Goal: Information Seeking & Learning: Learn about a topic

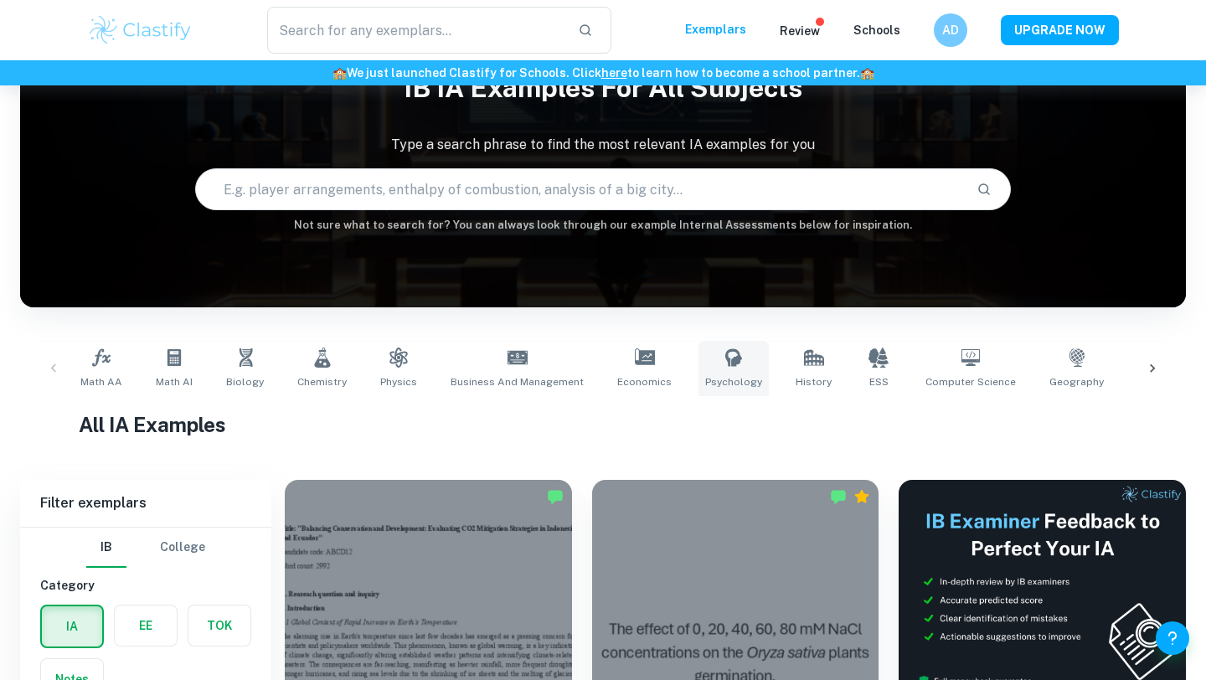
scroll to position [93, 0]
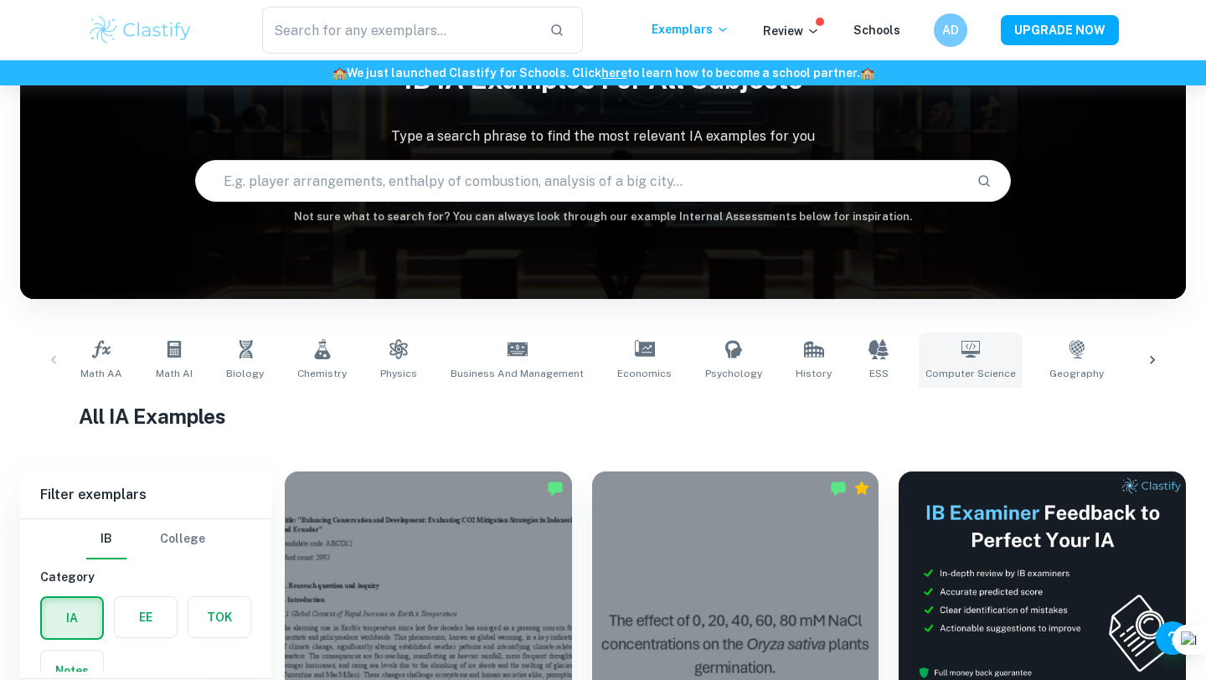
click at [962, 352] on icon at bounding box center [971, 349] width 18 height 17
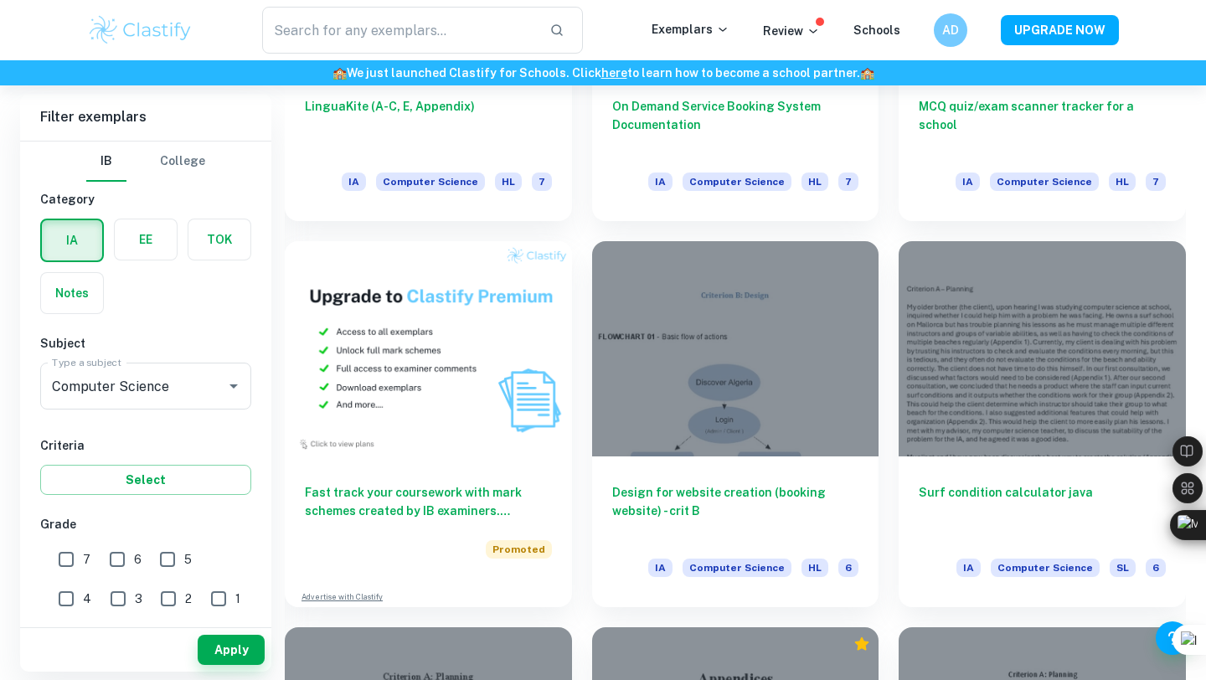
scroll to position [1099, 0]
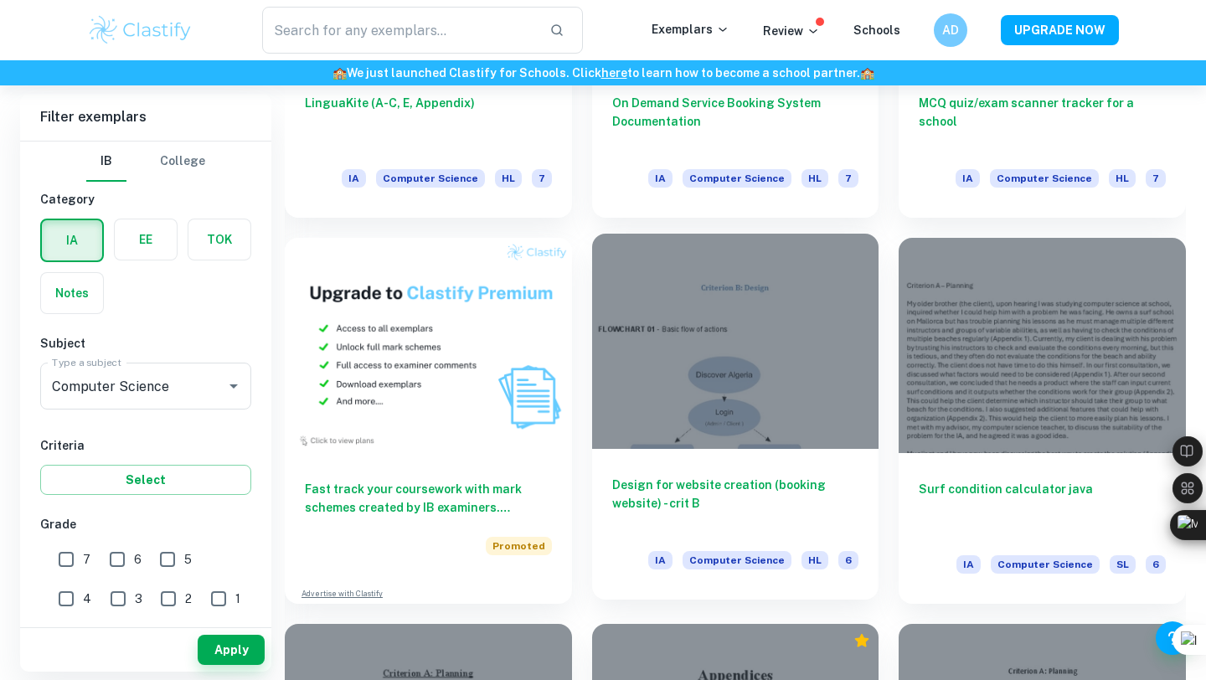
click at [690, 434] on div at bounding box center [735, 341] width 287 height 215
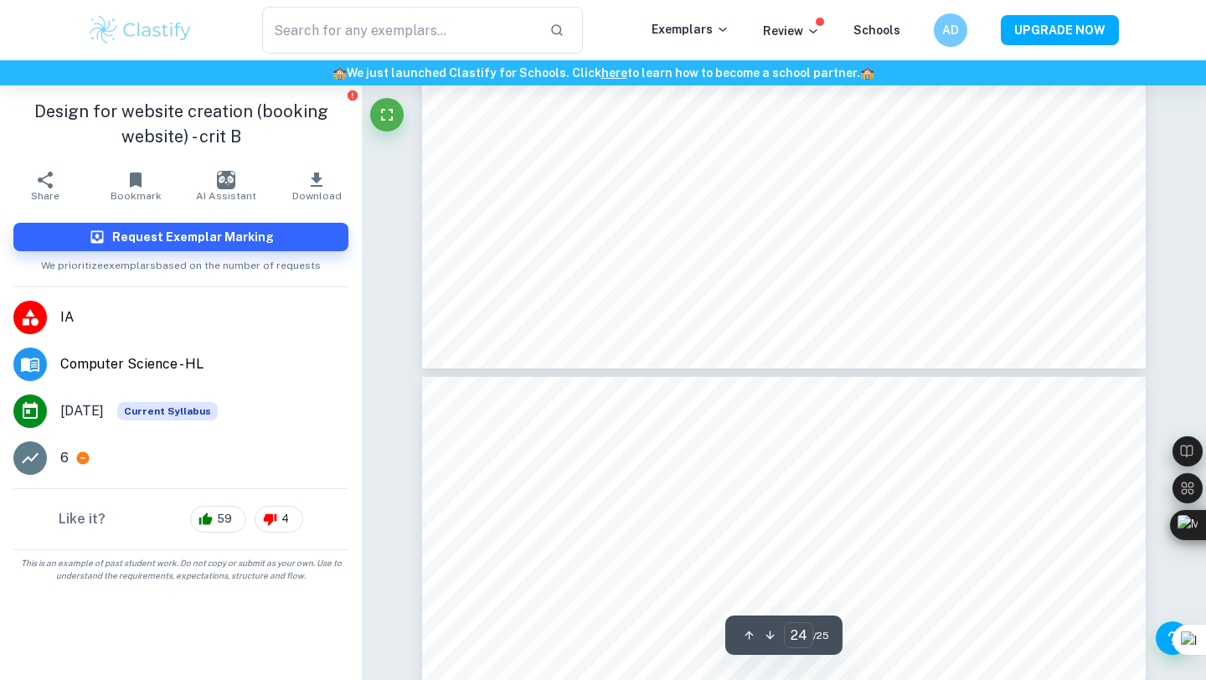
type input "25"
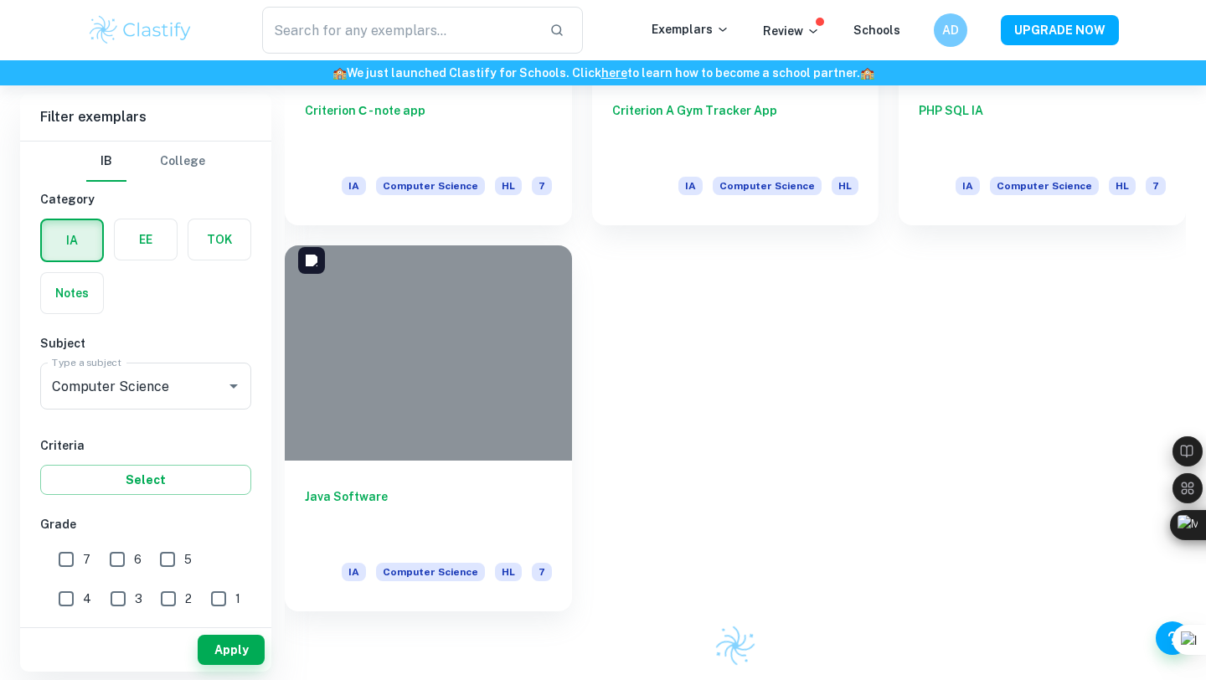
scroll to position [1099, 0]
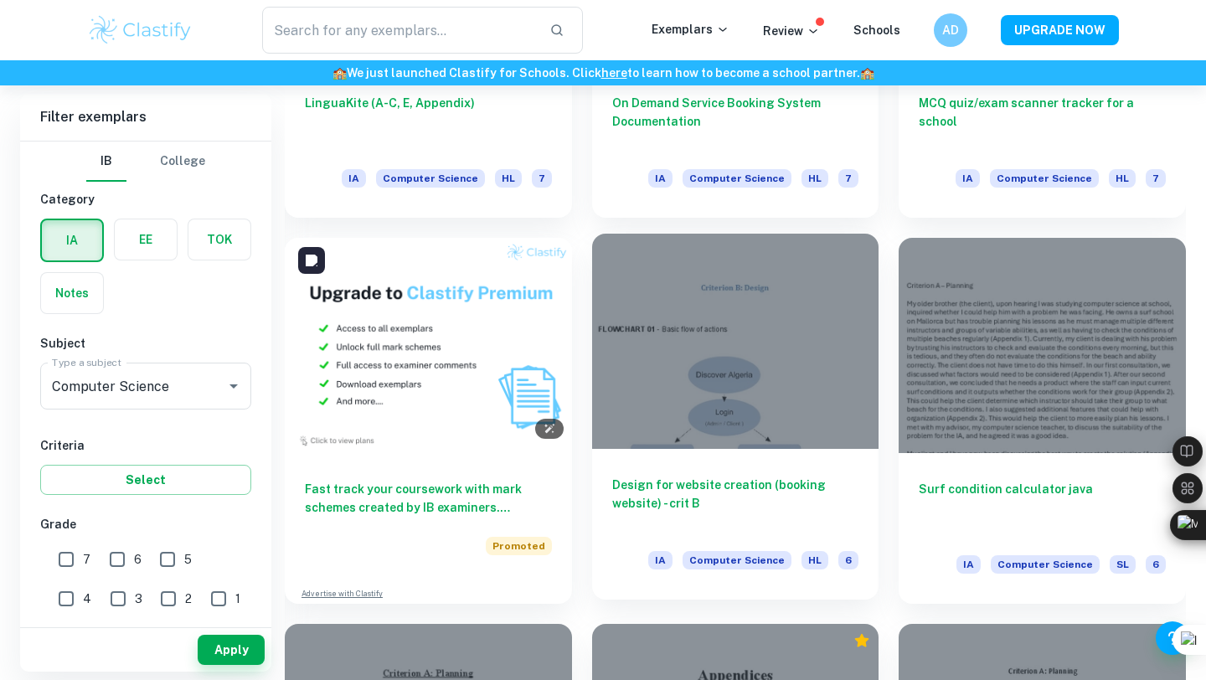
click at [627, 442] on div at bounding box center [735, 341] width 287 height 215
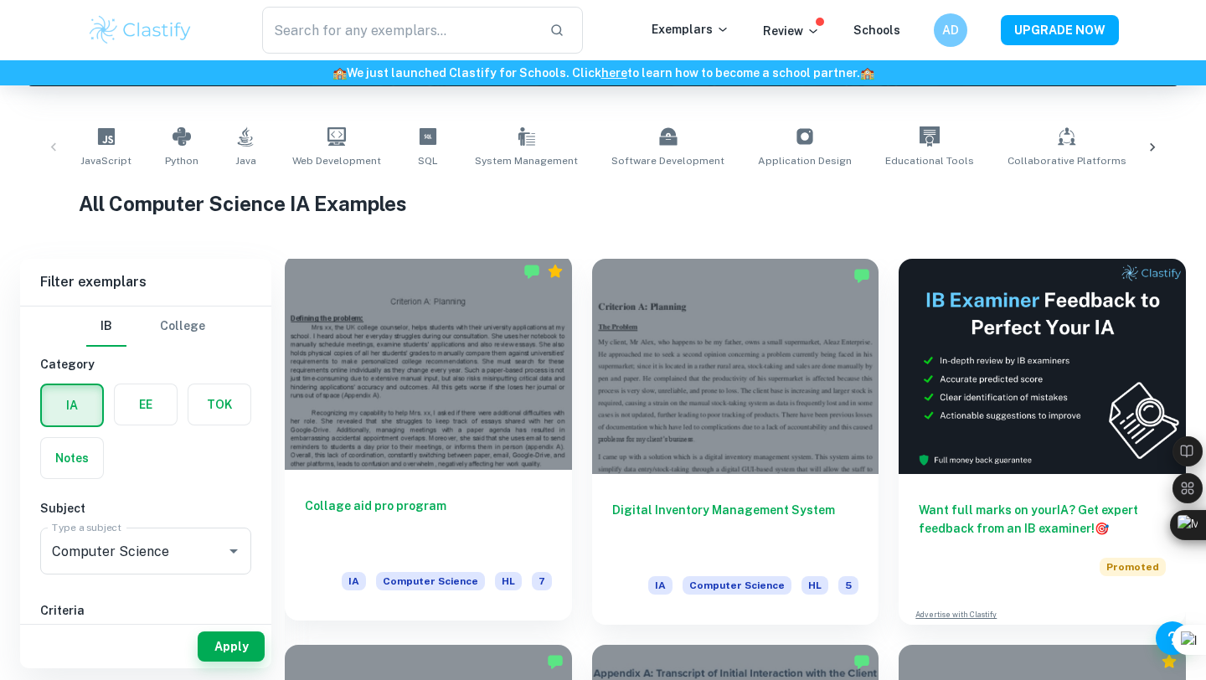
scroll to position [302, 0]
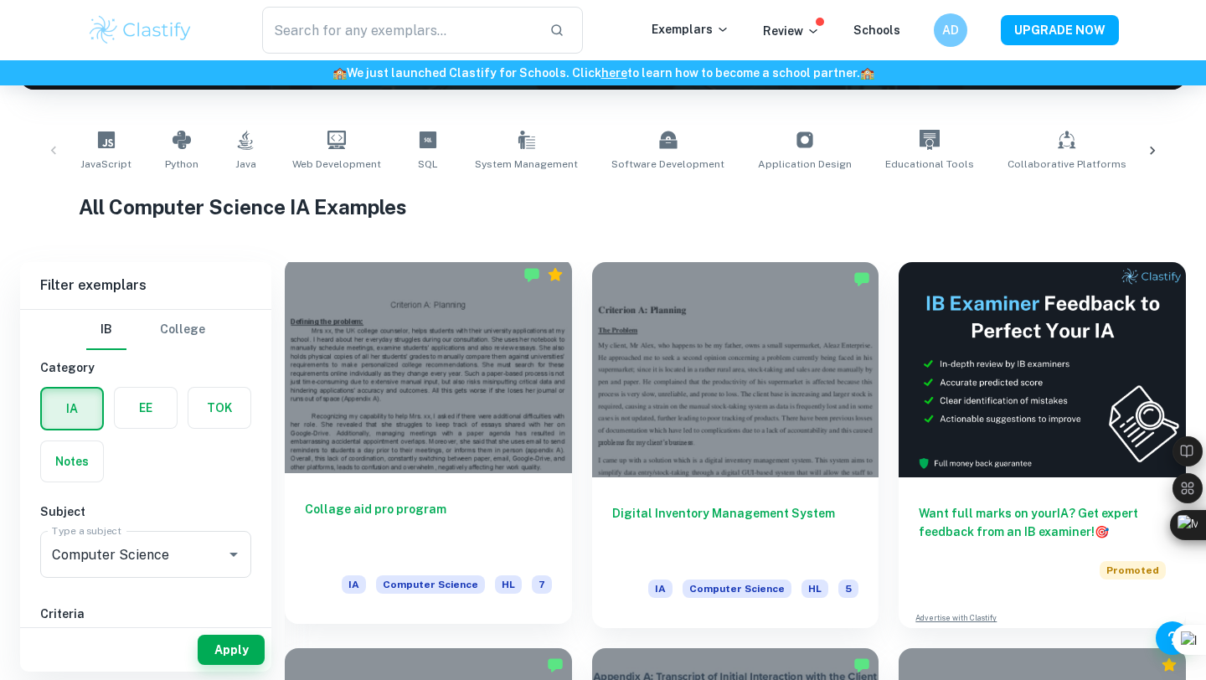
click at [394, 500] on h6 "Collage aid pro program" at bounding box center [428, 527] width 247 height 55
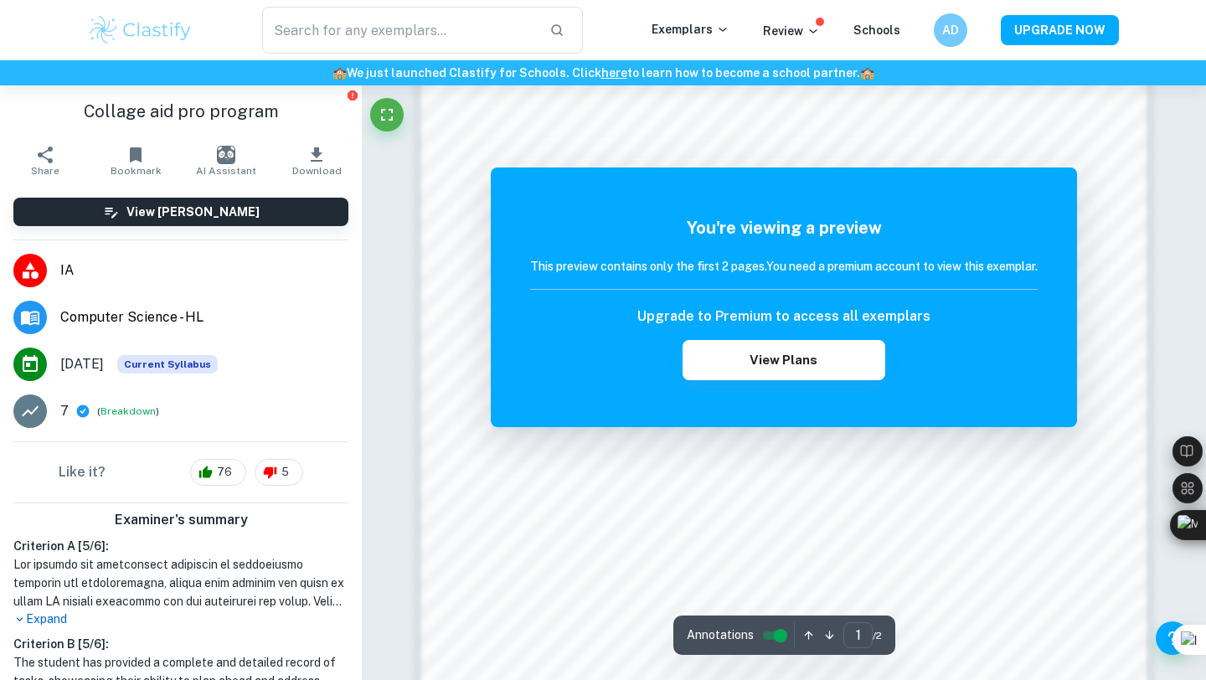
scroll to position [1419, 0]
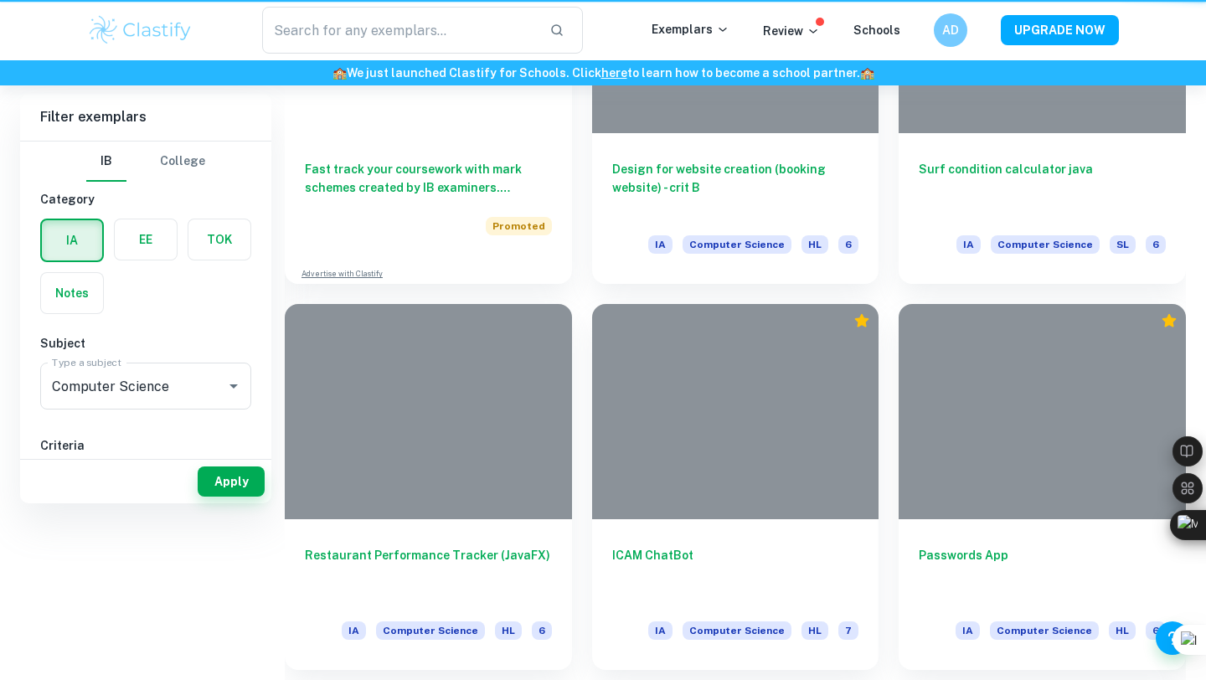
scroll to position [302, 0]
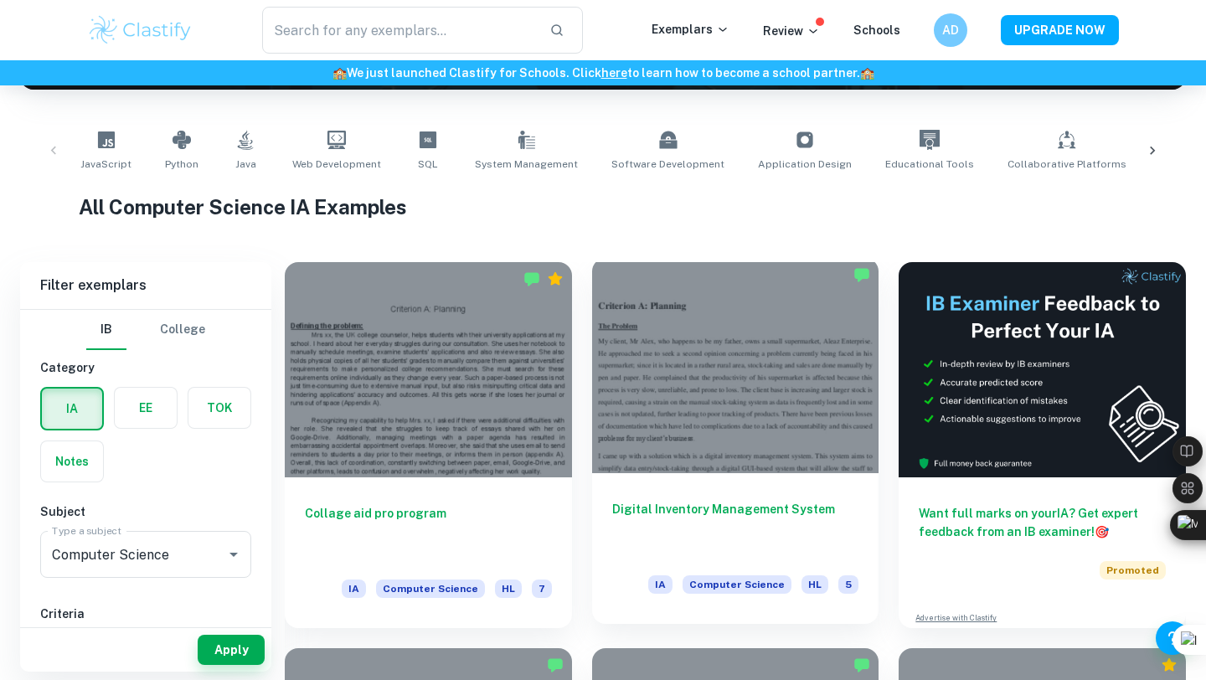
click at [761, 426] on div at bounding box center [735, 365] width 287 height 215
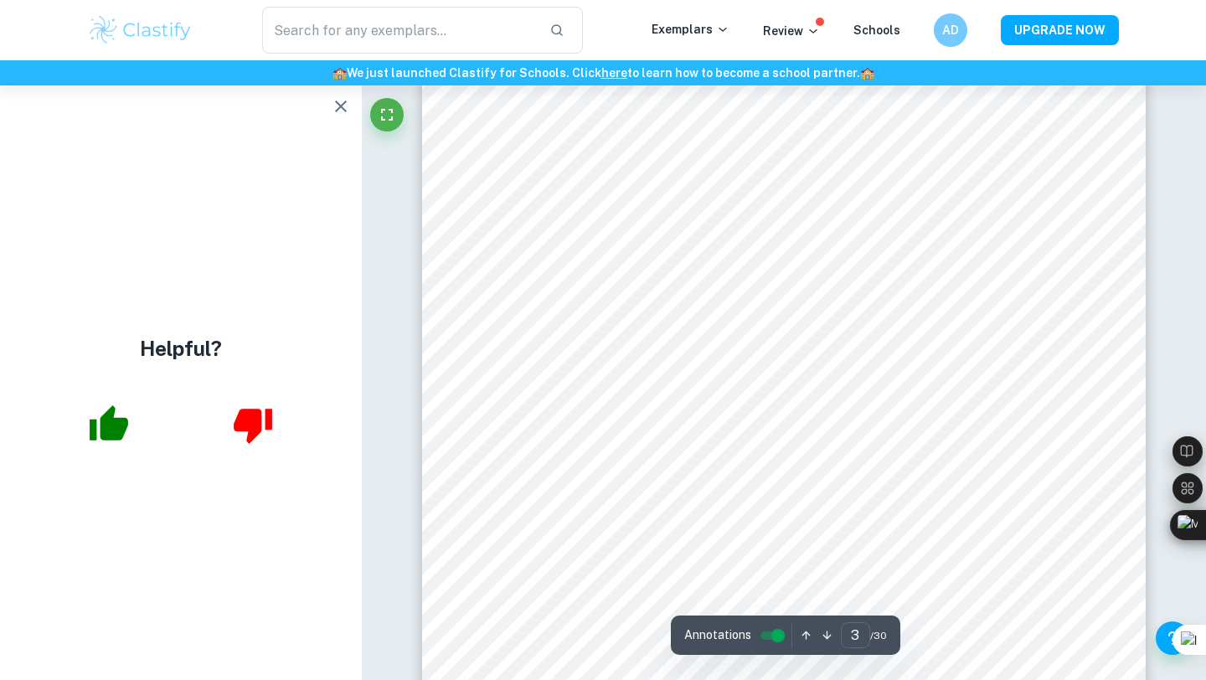
scroll to position [2328, 0]
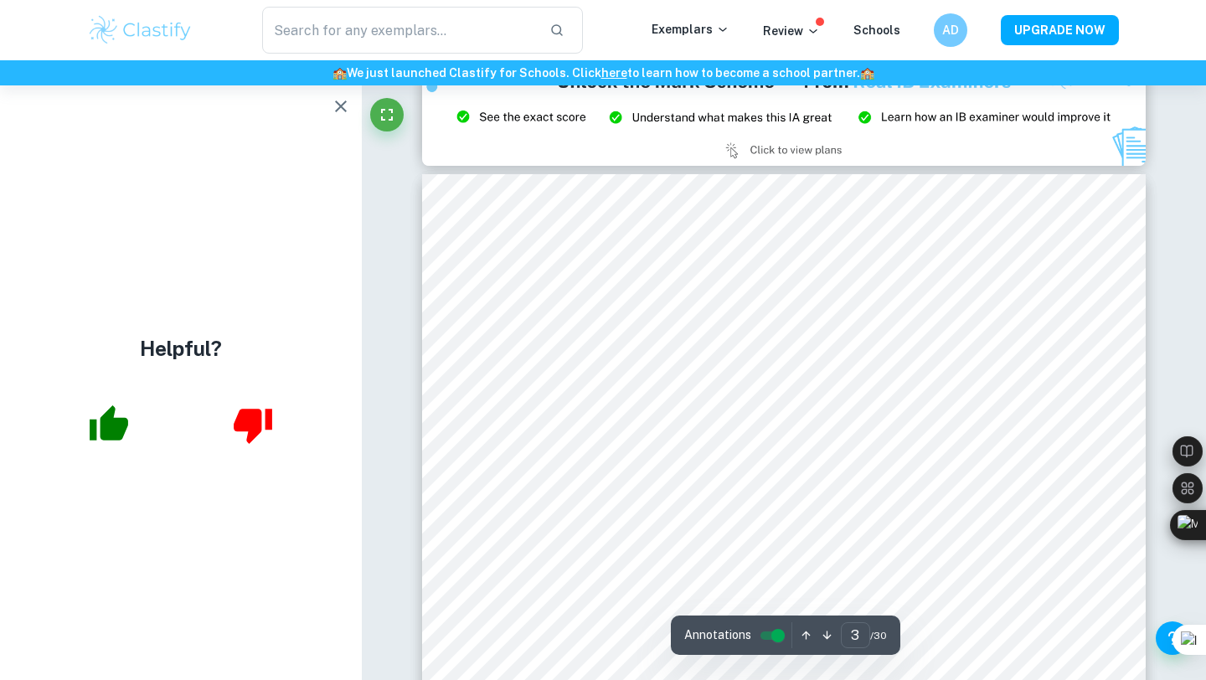
type input "2"
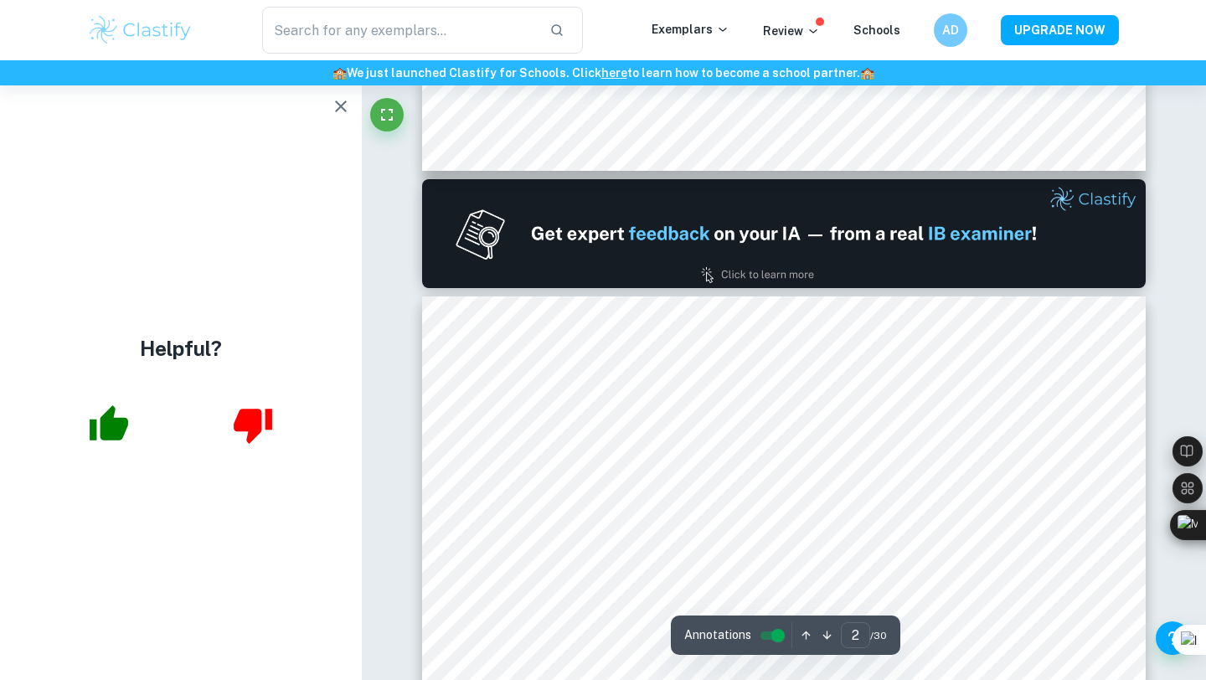
scroll to position [864, 0]
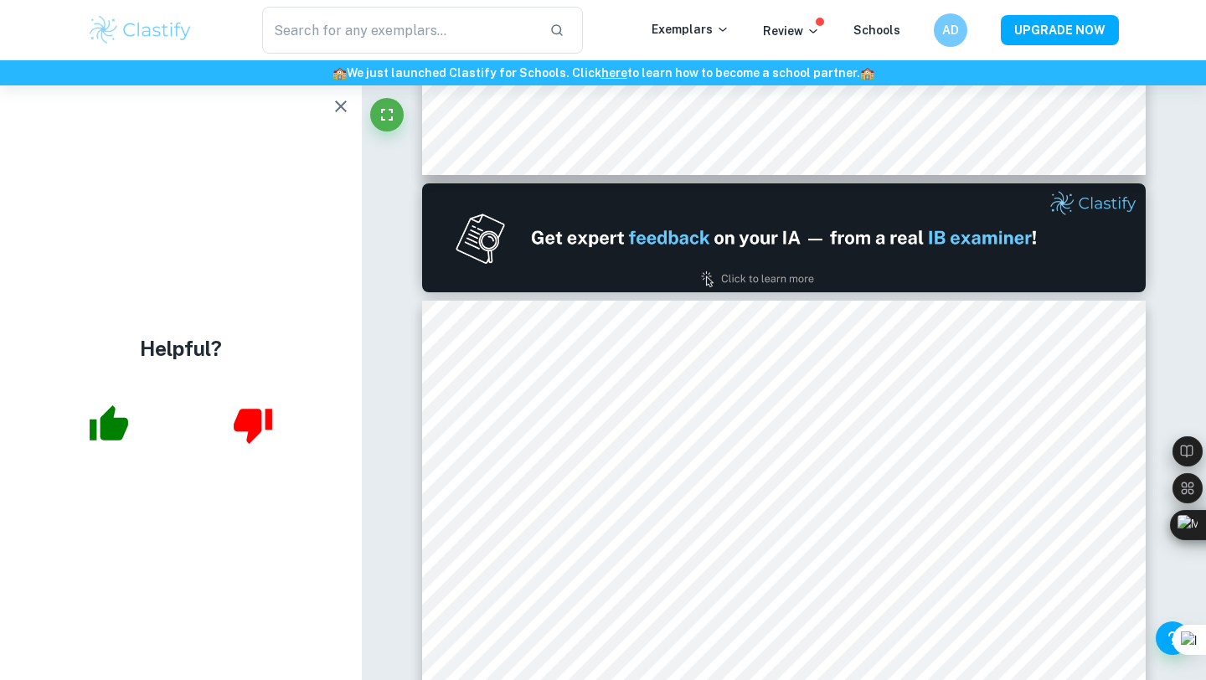
click at [890, 263] on img at bounding box center [784, 237] width 724 height 109
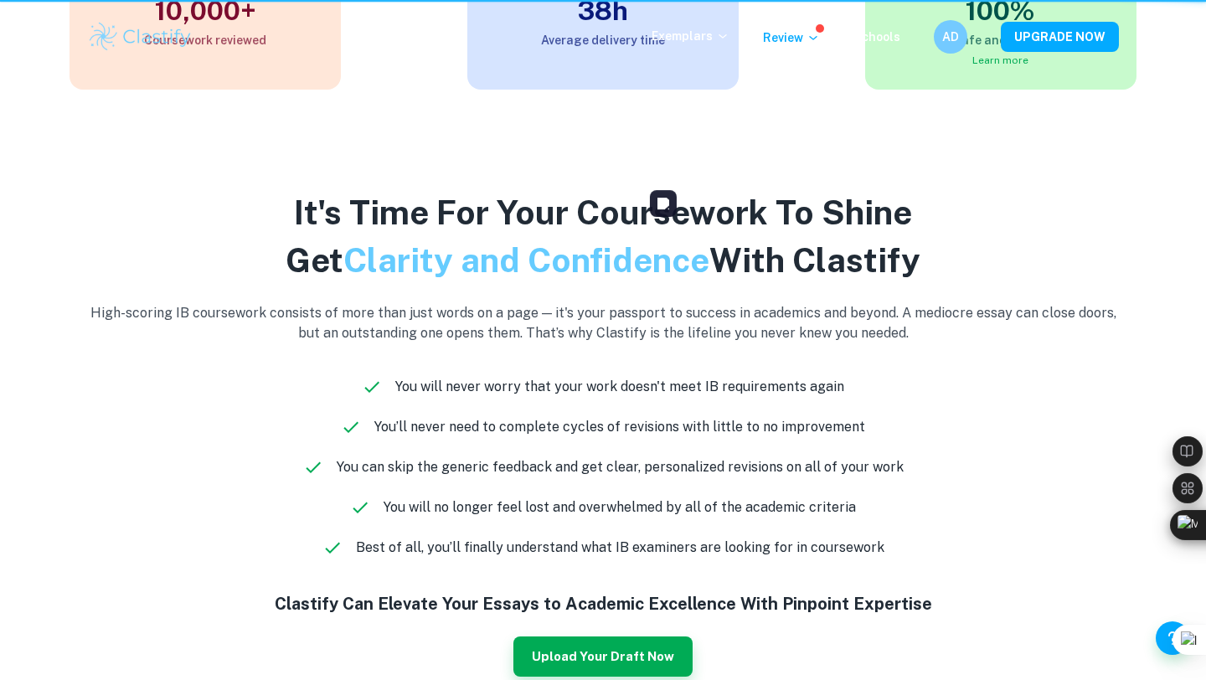
scroll to position [83, 0]
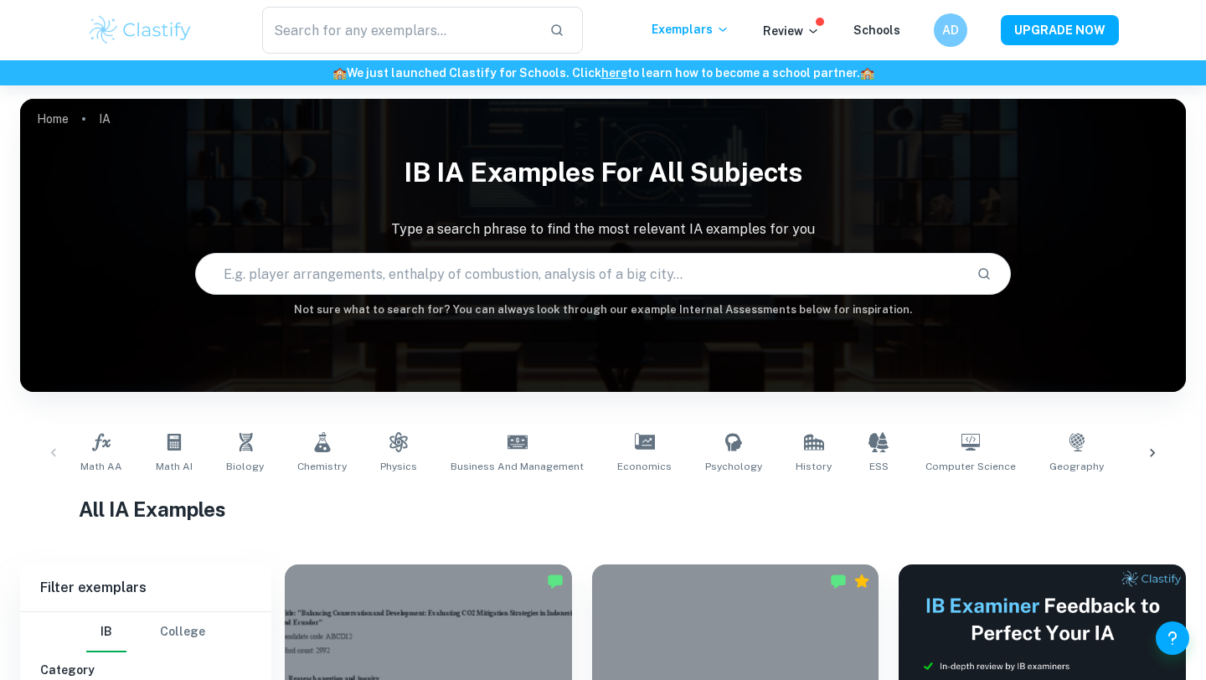
checkbox input "true"
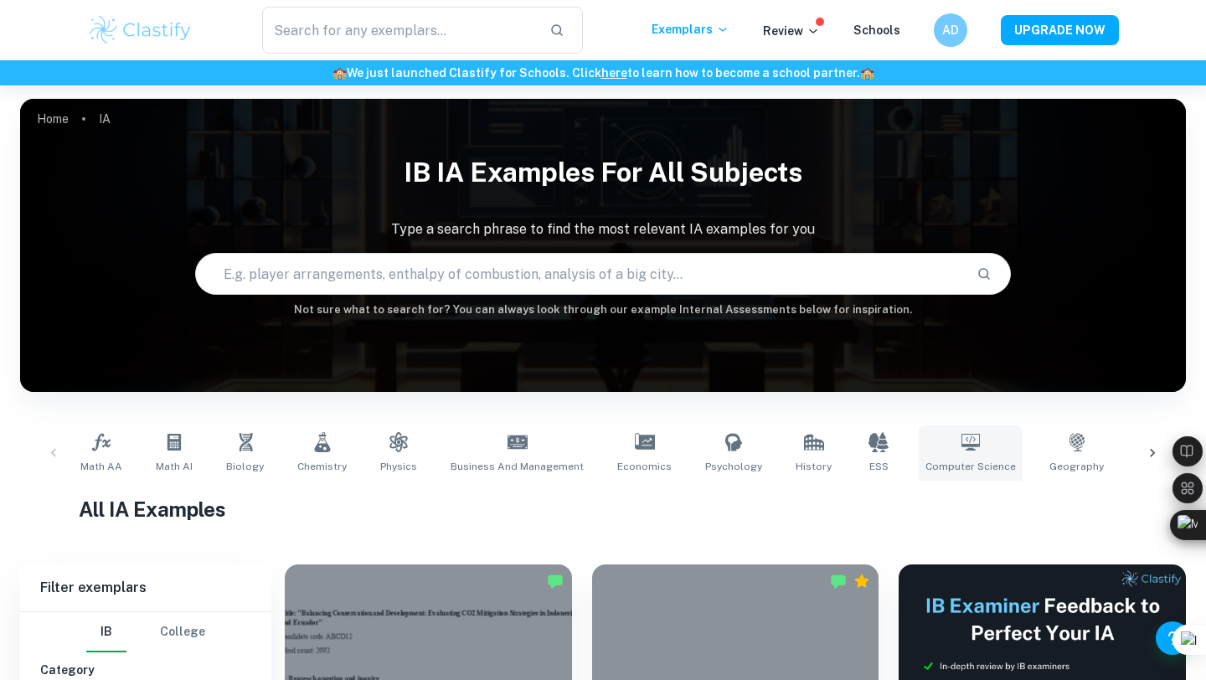
click at [961, 443] on icon at bounding box center [971, 442] width 20 height 20
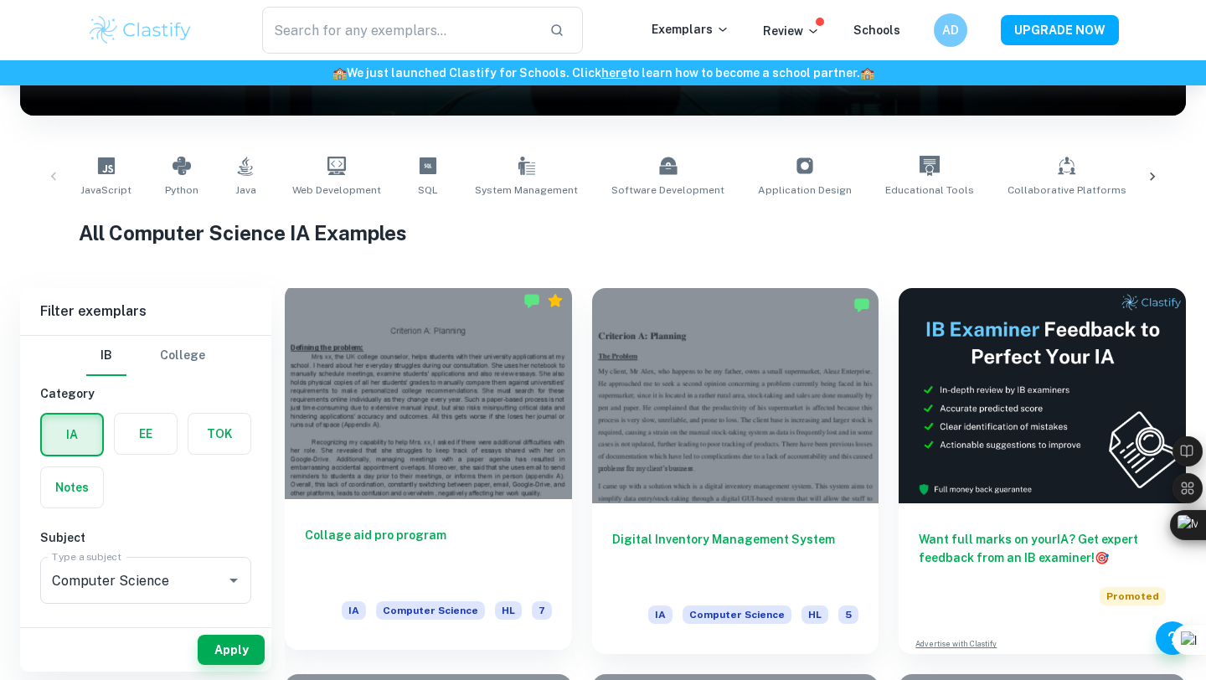
scroll to position [275, 0]
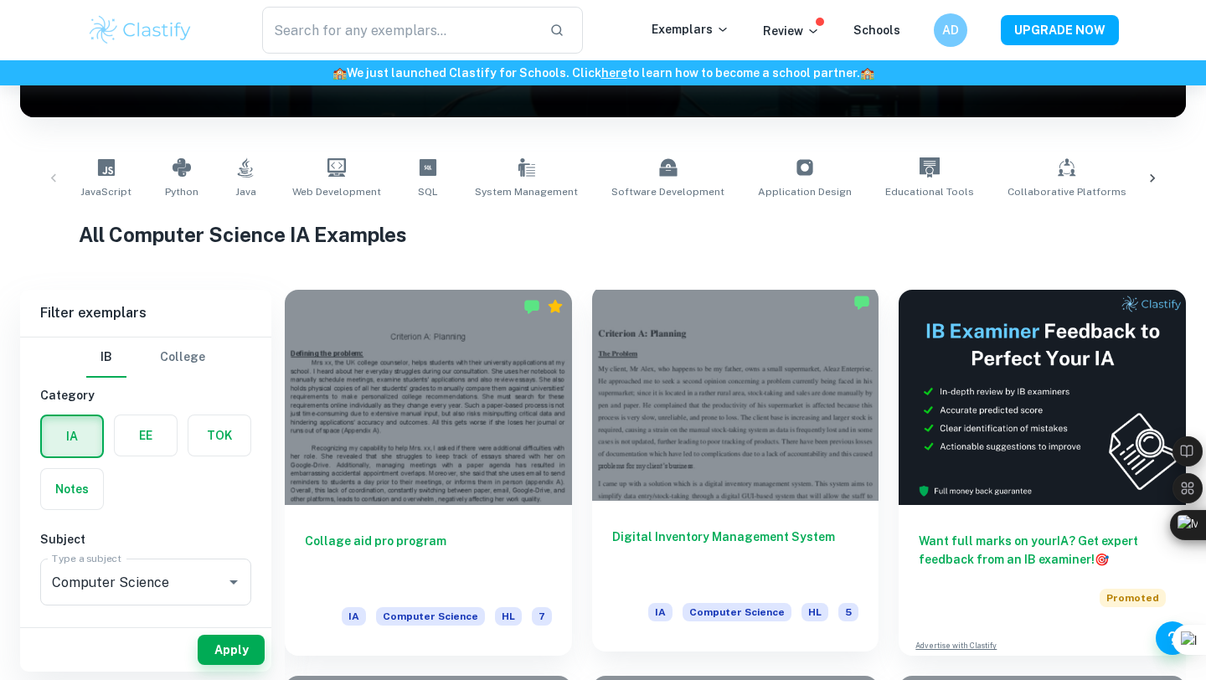
click at [677, 531] on h6 "Digital Inventory Management System" at bounding box center [735, 555] width 247 height 55
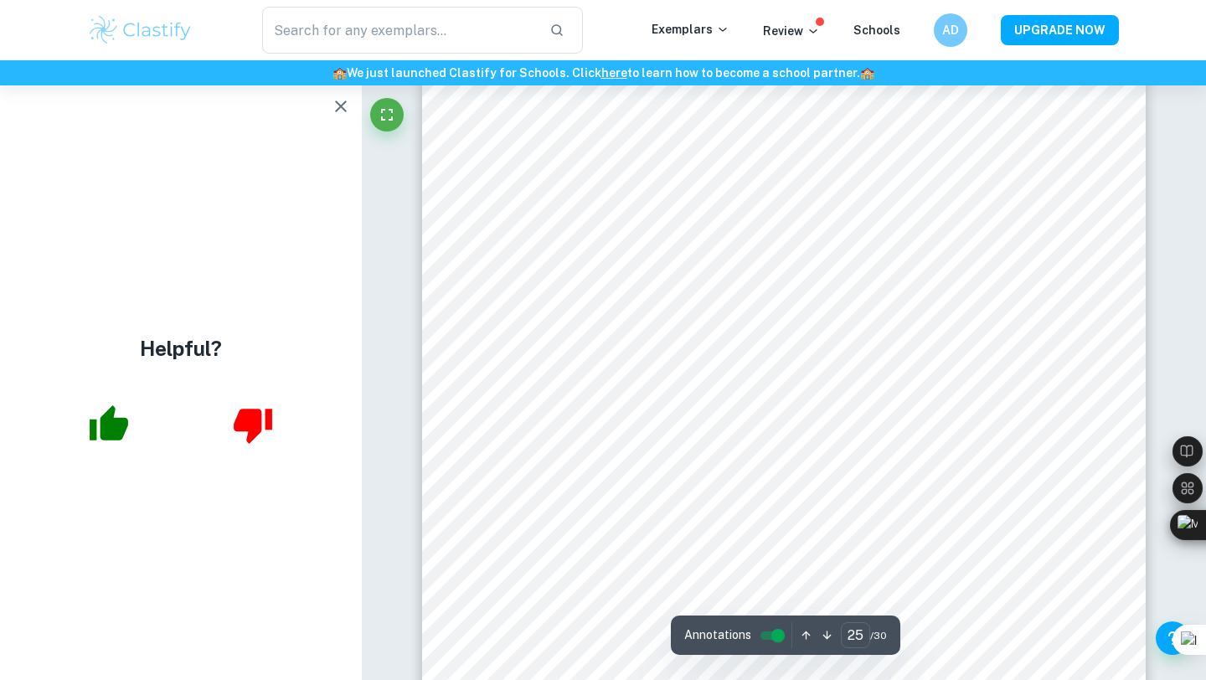
scroll to position [25396, 0]
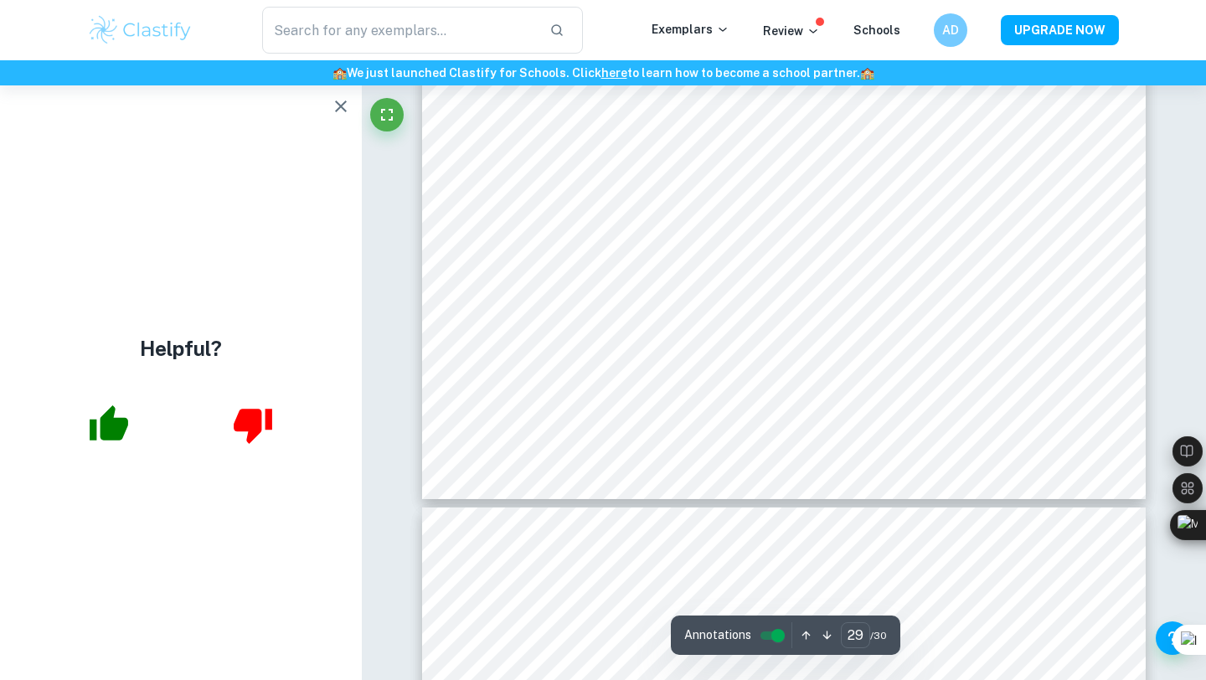
type input "30"
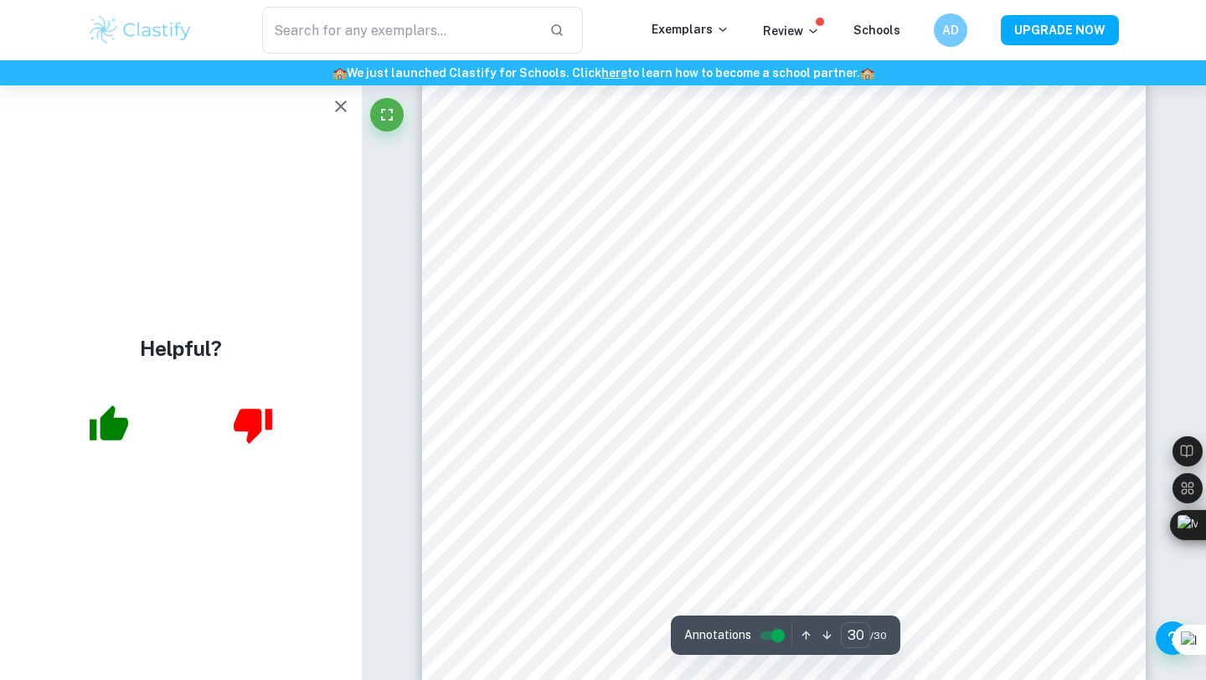
scroll to position [30895, 0]
